Goal: Task Accomplishment & Management: Manage account settings

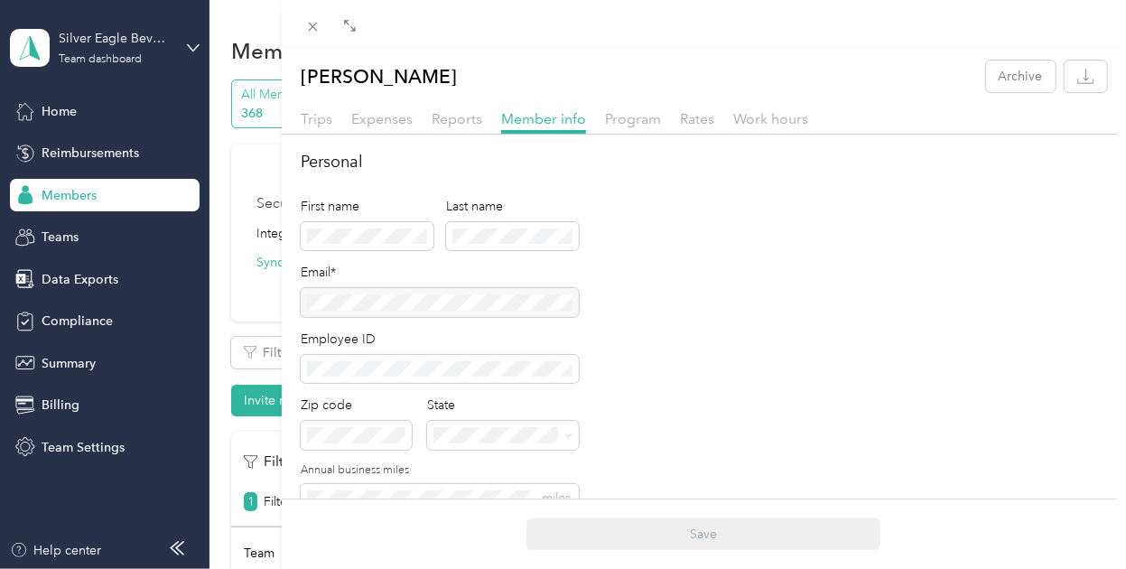
click at [143, 51] on div "[PERSON_NAME] Archive Trips Expenses Reports Member info Program Rates Work hou…" at bounding box center [563, 284] width 1126 height 569
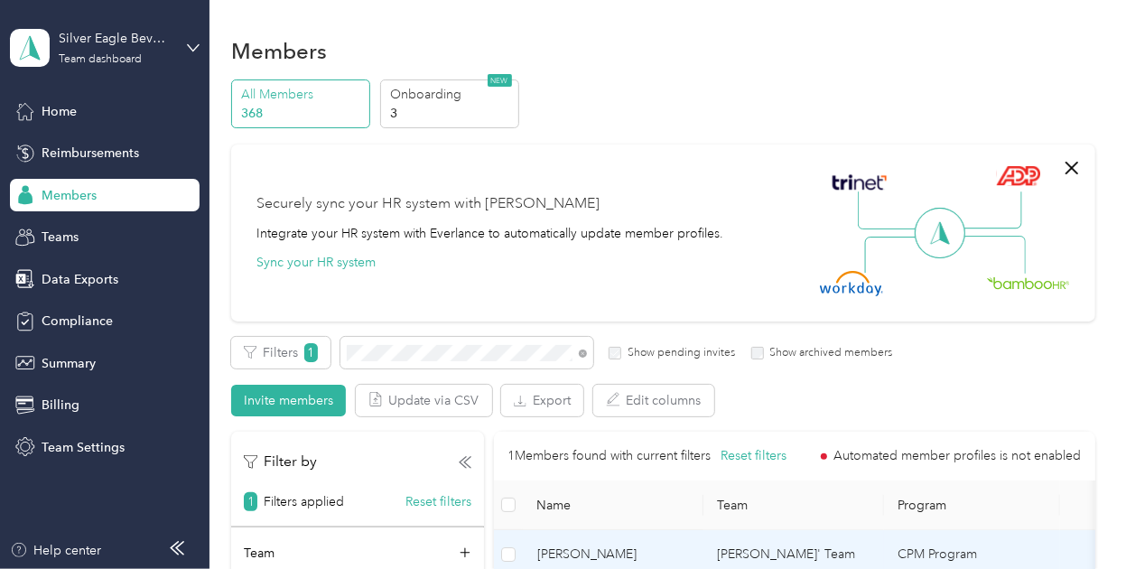
scroll to position [106, 0]
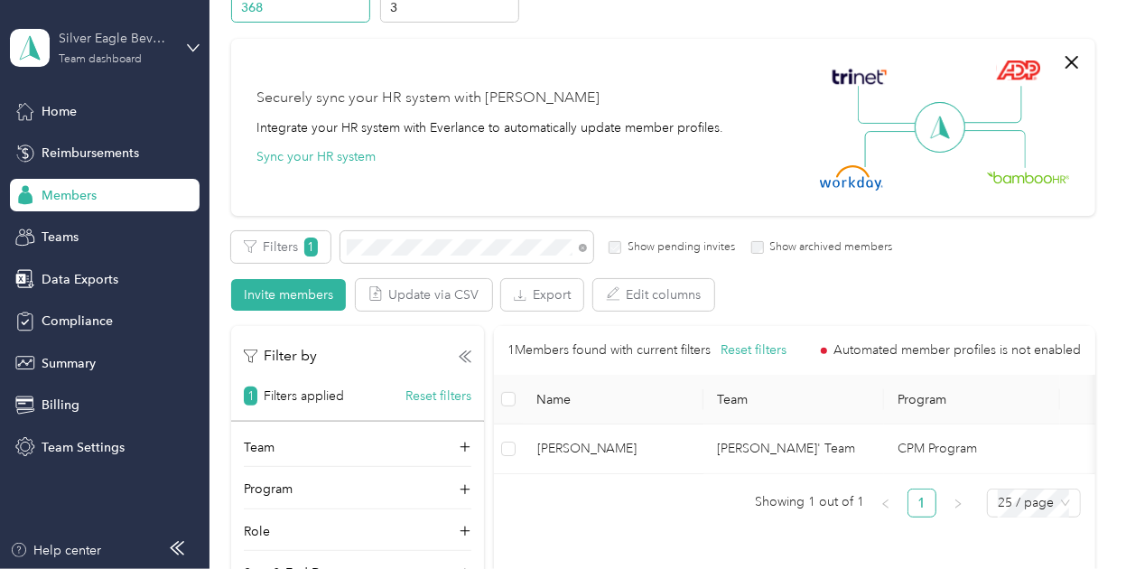
click at [70, 48] on div "Silver Eagle Beverages" at bounding box center [115, 38] width 113 height 19
click at [118, 234] on div "Log out" at bounding box center [200, 229] width 355 height 32
